Goal: Task Accomplishment & Management: Manage account settings

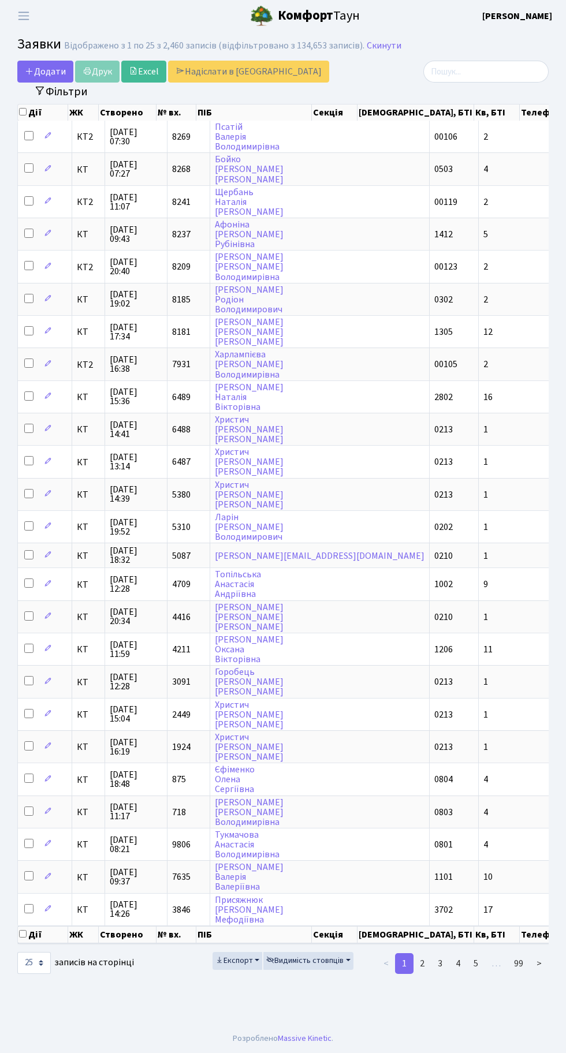
select select "25"
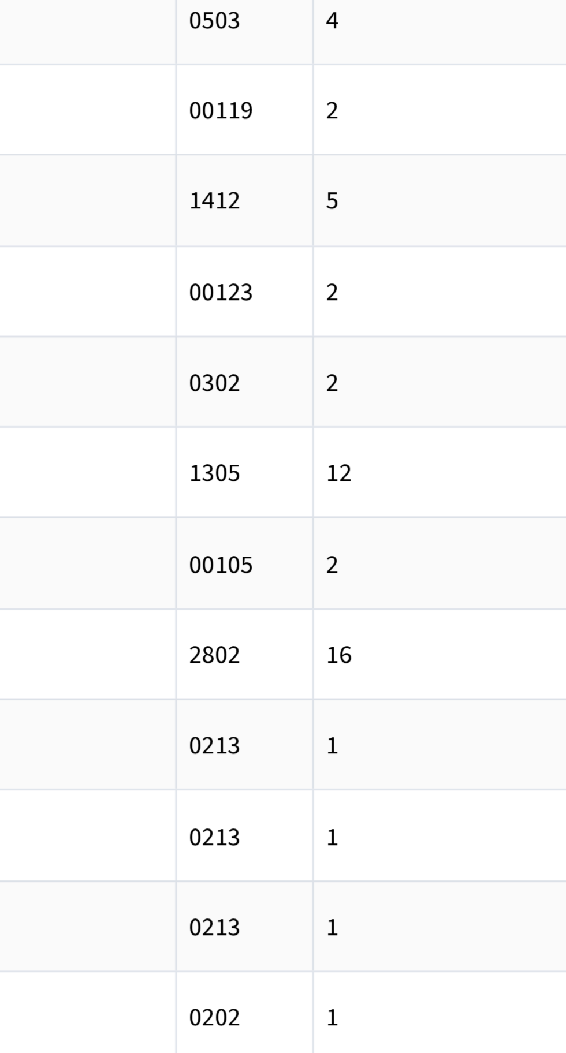
scroll to position [0, 89]
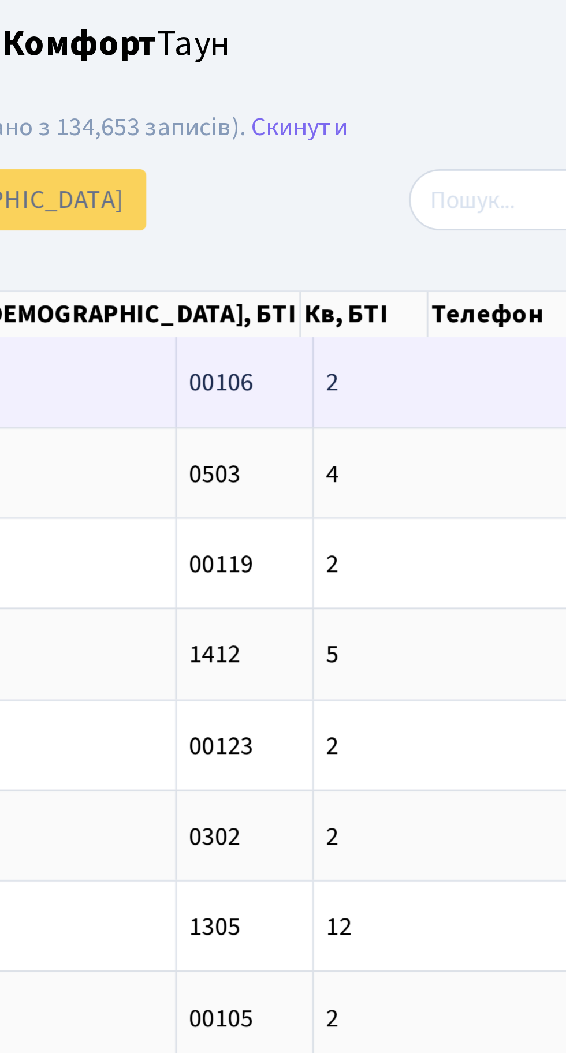
click at [526, 131] on span "2-360" at bounding box center [537, 136] width 22 height 13
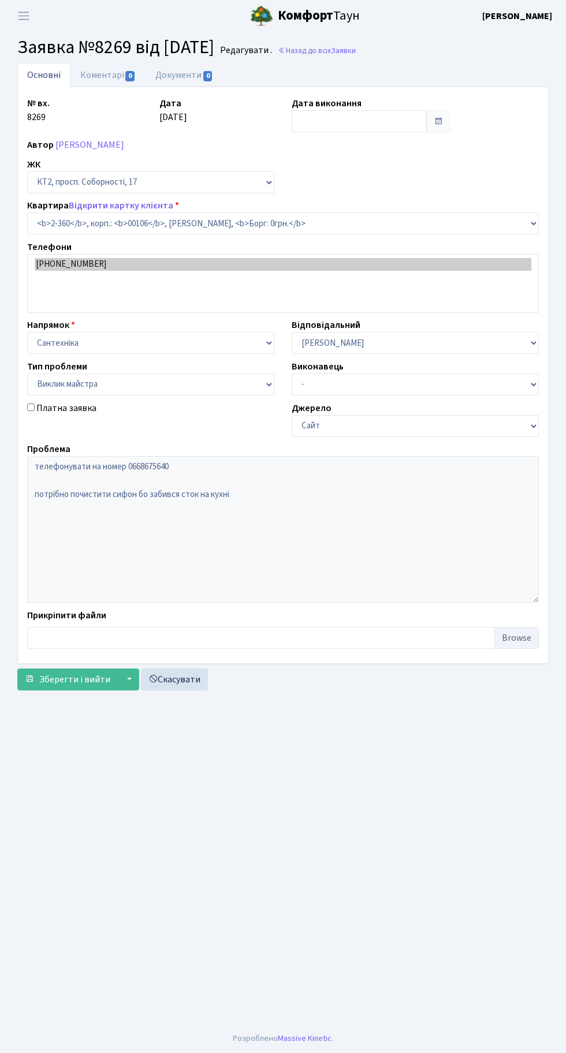
select select "15408"
select select "29"
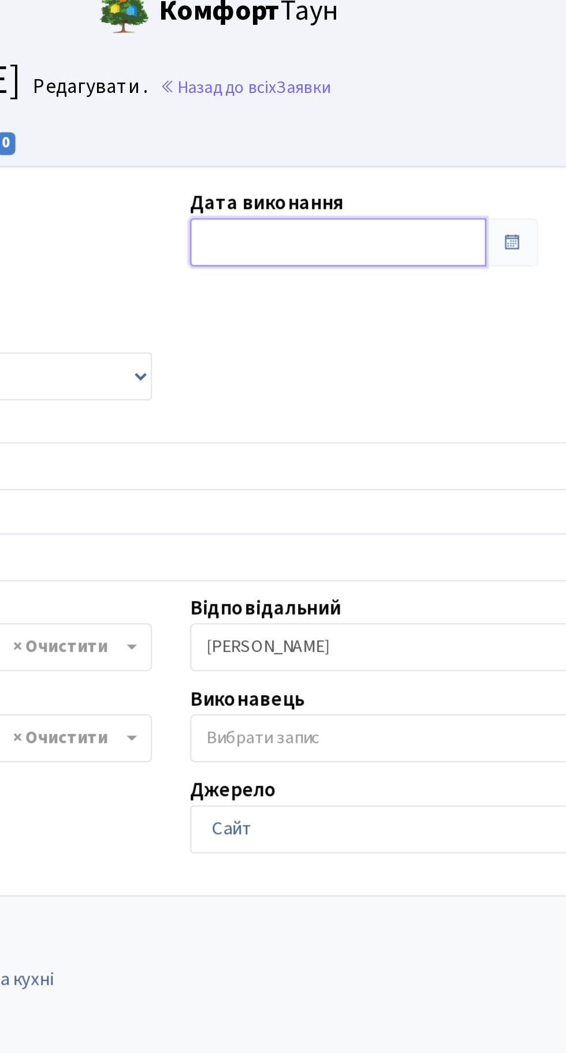
click at [334, 115] on input "text" at bounding box center [359, 121] width 135 height 22
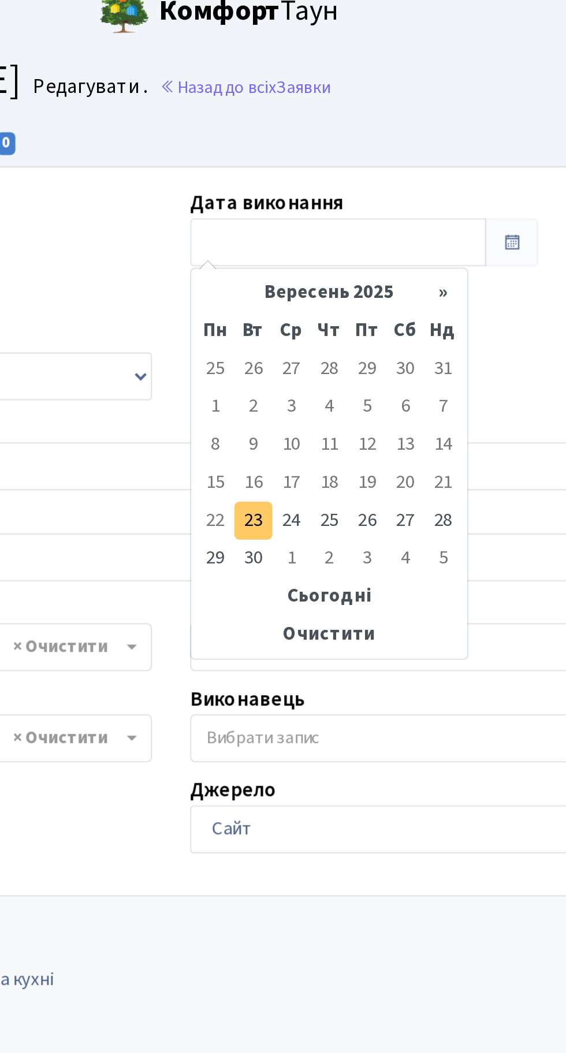
click at [322, 248] on td "23" at bounding box center [320, 248] width 17 height 17
type input "[DATE]"
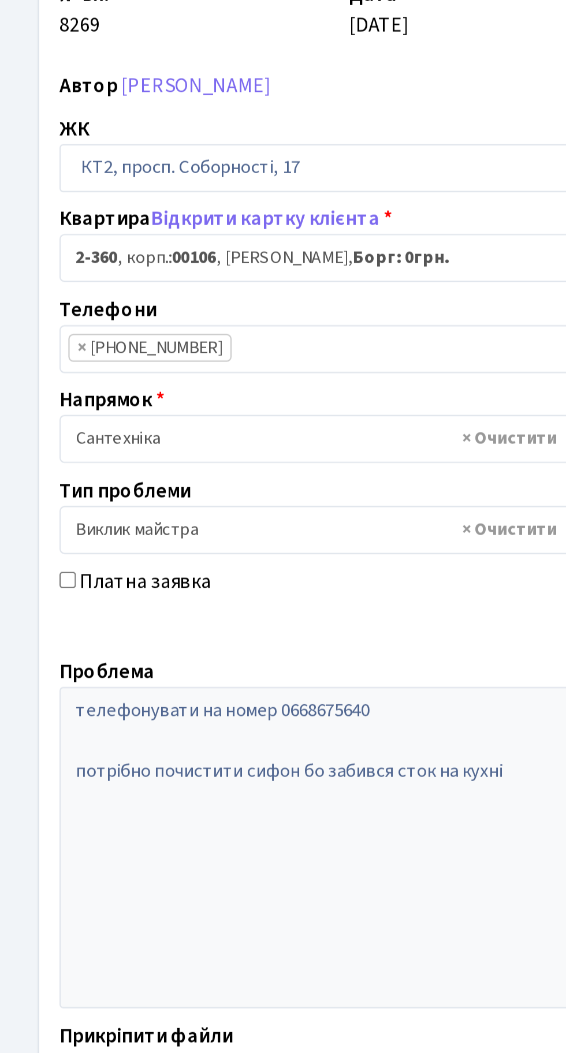
click at [75, 642] on span "Зберегти і вийти" at bounding box center [74, 642] width 71 height 13
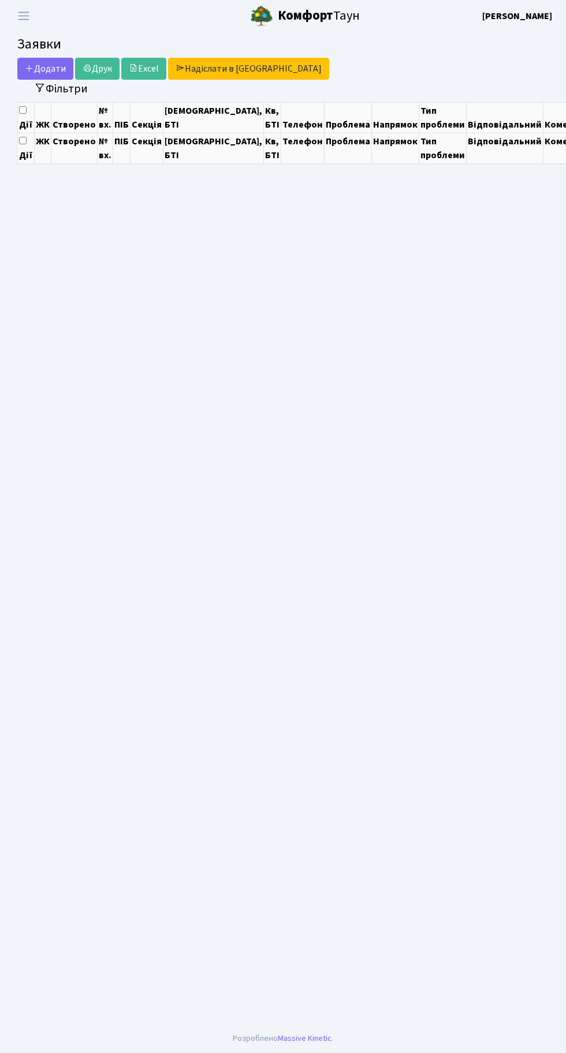
select select "25"
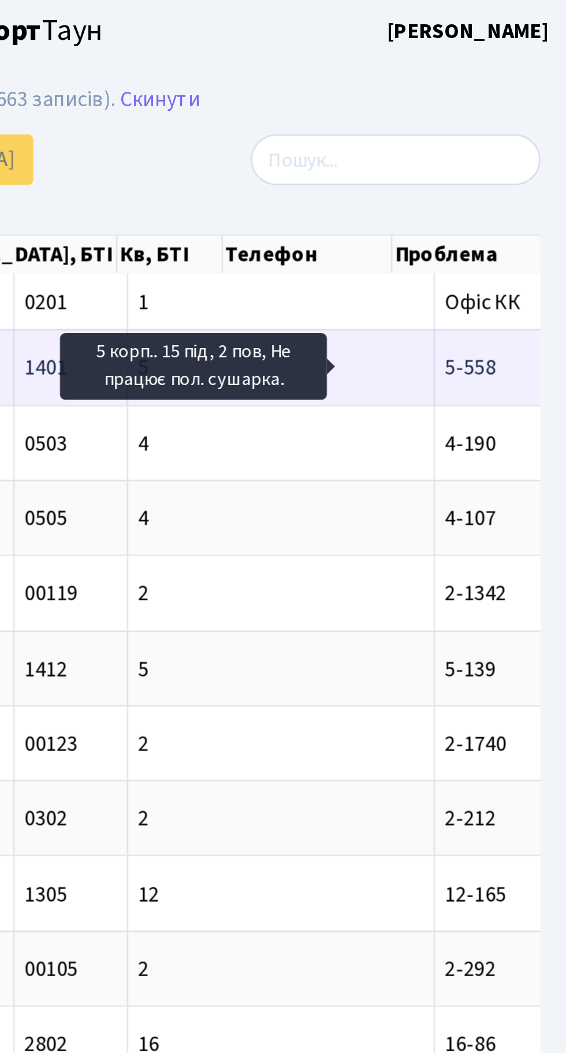
scroll to position [0, 108]
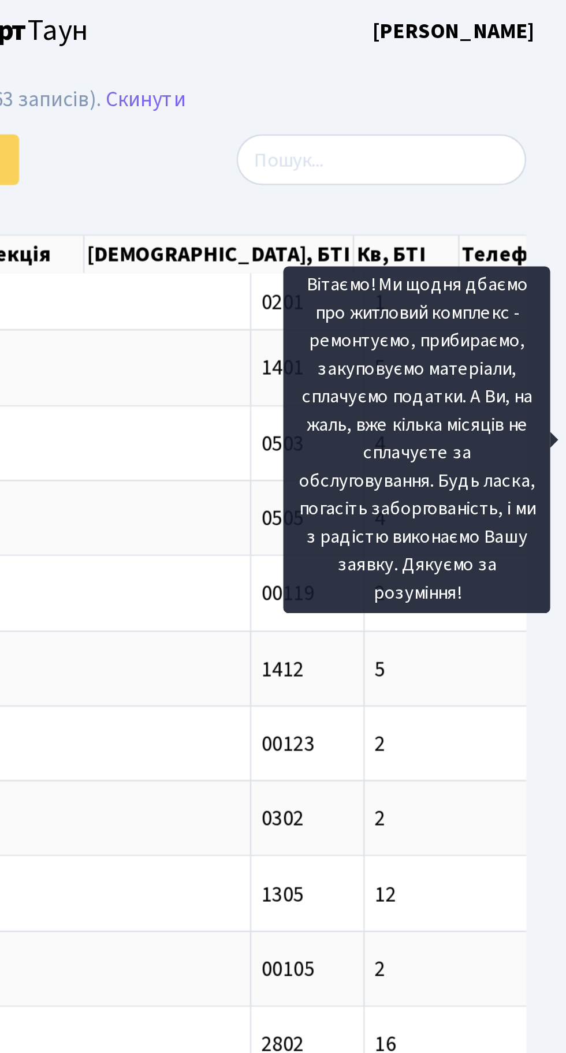
click at [503, 21] on b "[PERSON_NAME]" at bounding box center [517, 16] width 70 height 13
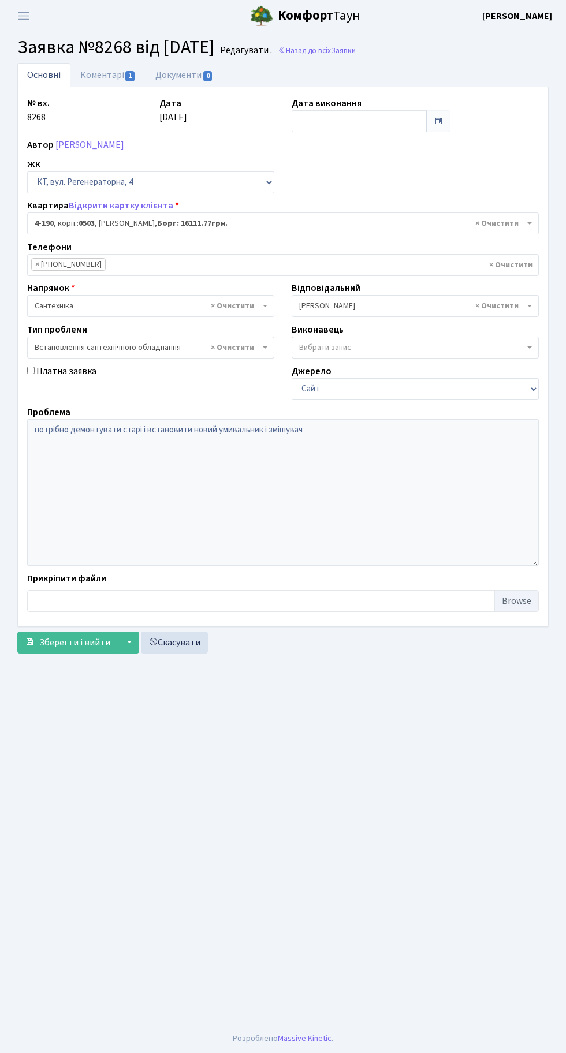
select select "1116"
select select "39"
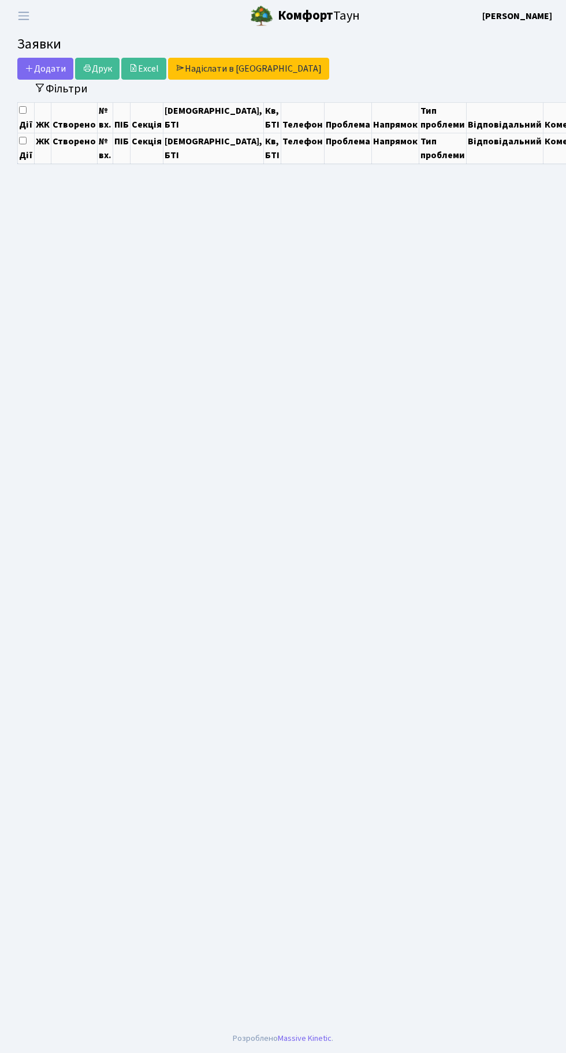
select select "25"
